Goal: Task Accomplishment & Management: Manage account settings

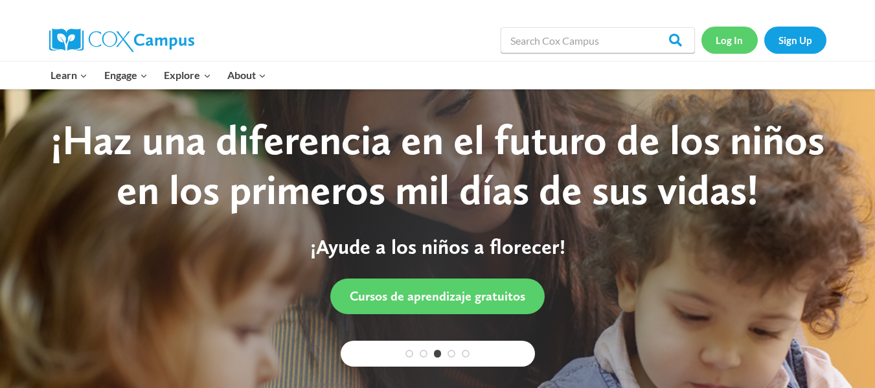
click at [747, 41] on link "Log In" at bounding box center [729, 40] width 56 height 27
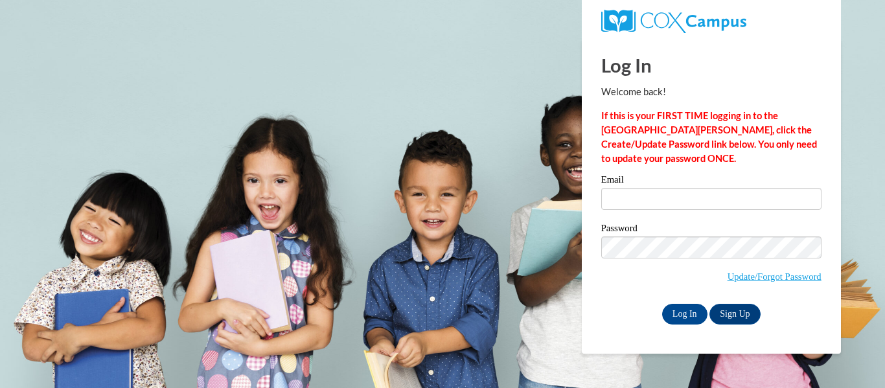
type input "[EMAIL_ADDRESS][DOMAIN_NAME]"
click at [670, 310] on input "Log In" at bounding box center [684, 314] width 45 height 21
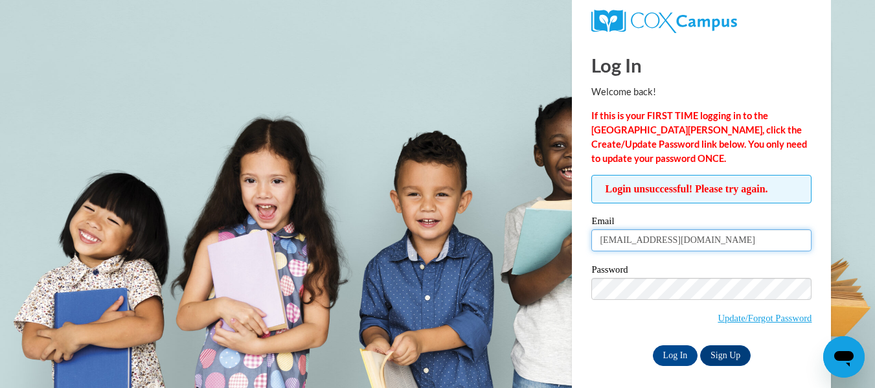
click at [701, 245] on input "[EMAIL_ADDRESS][DOMAIN_NAME]" at bounding box center [701, 240] width 220 height 22
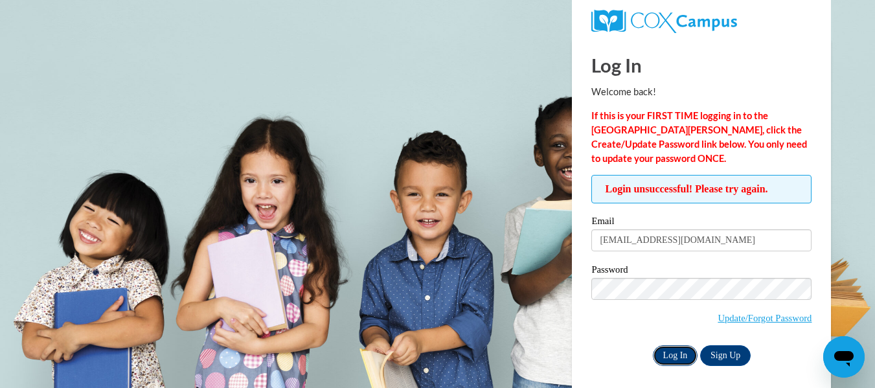
click at [686, 348] on input "Log In" at bounding box center [675, 355] width 45 height 21
